Goal: Task Accomplishment & Management: Manage account settings

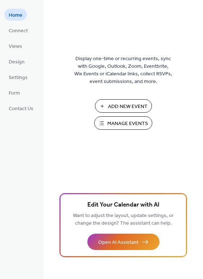
click at [138, 125] on span "Manage Events" at bounding box center [127, 124] width 41 height 8
click at [137, 125] on span "Manage Events" at bounding box center [127, 124] width 41 height 8
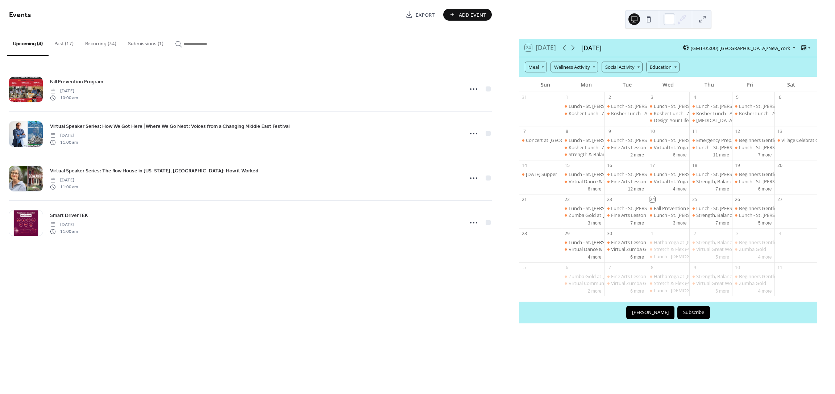
click at [154, 45] on button "Submissions (1)" at bounding box center [145, 42] width 47 height 26
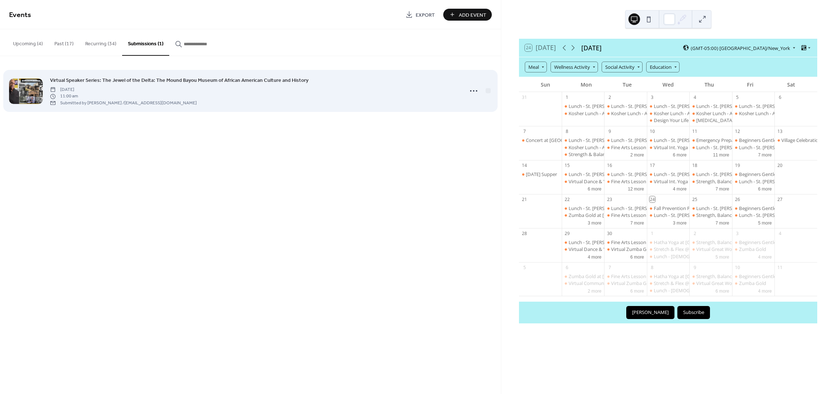
click at [163, 92] on div "Virtual Speaker Series: The Jewel of the Delta: The Mound Bayou Museum of Afric…" at bounding box center [254, 91] width 409 height 30
click at [169, 79] on span "Virtual Speaker Series: The Jewel of the Delta: The Mound Bayou Museum of Afric…" at bounding box center [179, 81] width 259 height 8
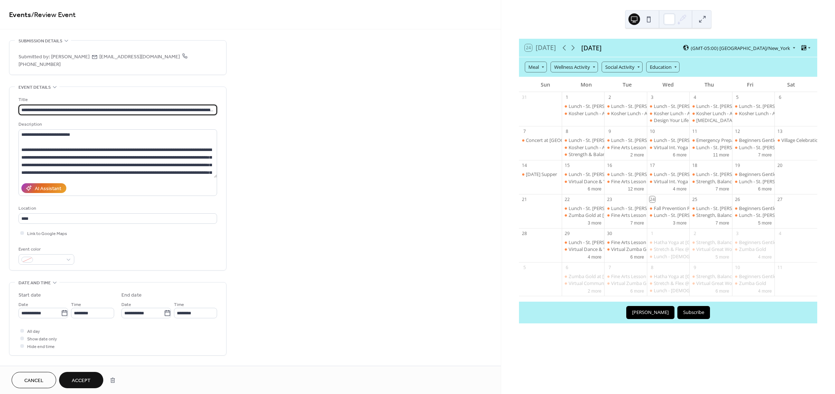
click at [94, 383] on button "Accept" at bounding box center [81, 380] width 44 height 16
